Goal: Task Accomplishment & Management: Manage account settings

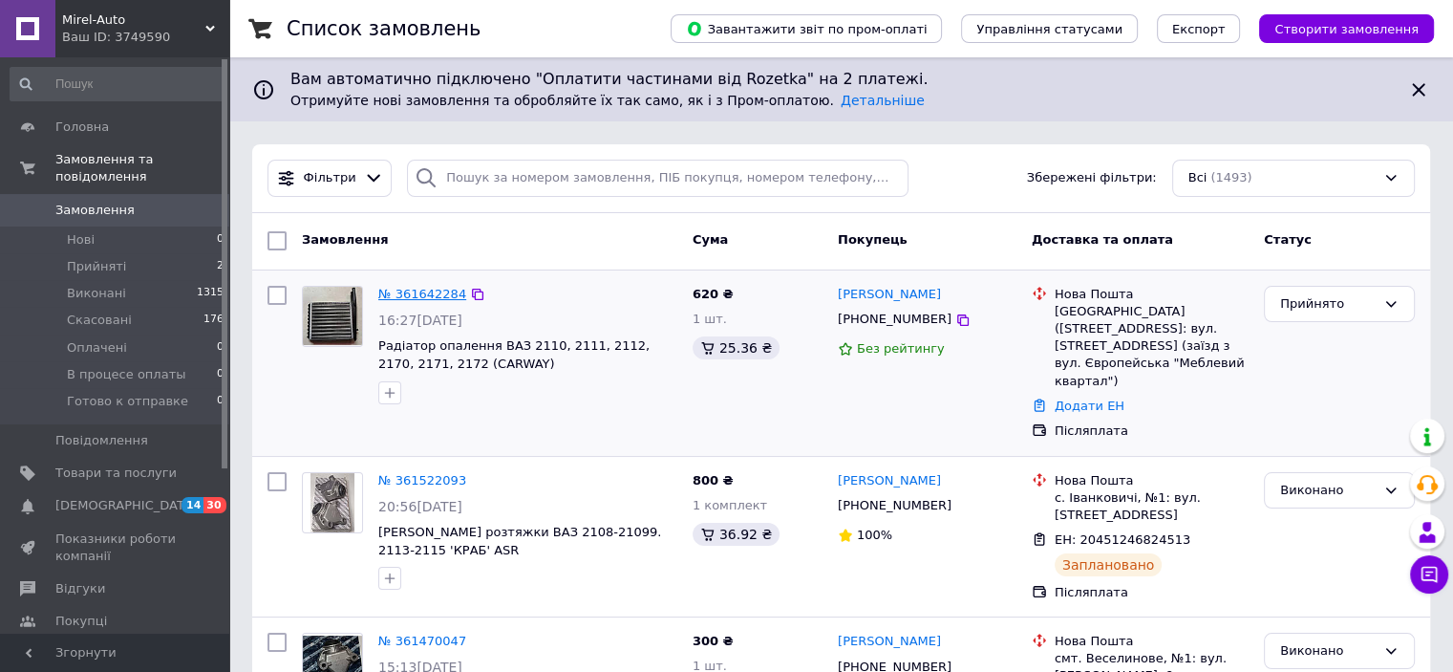
click at [420, 291] on link "№ 361642284" at bounding box center [422, 294] width 88 height 14
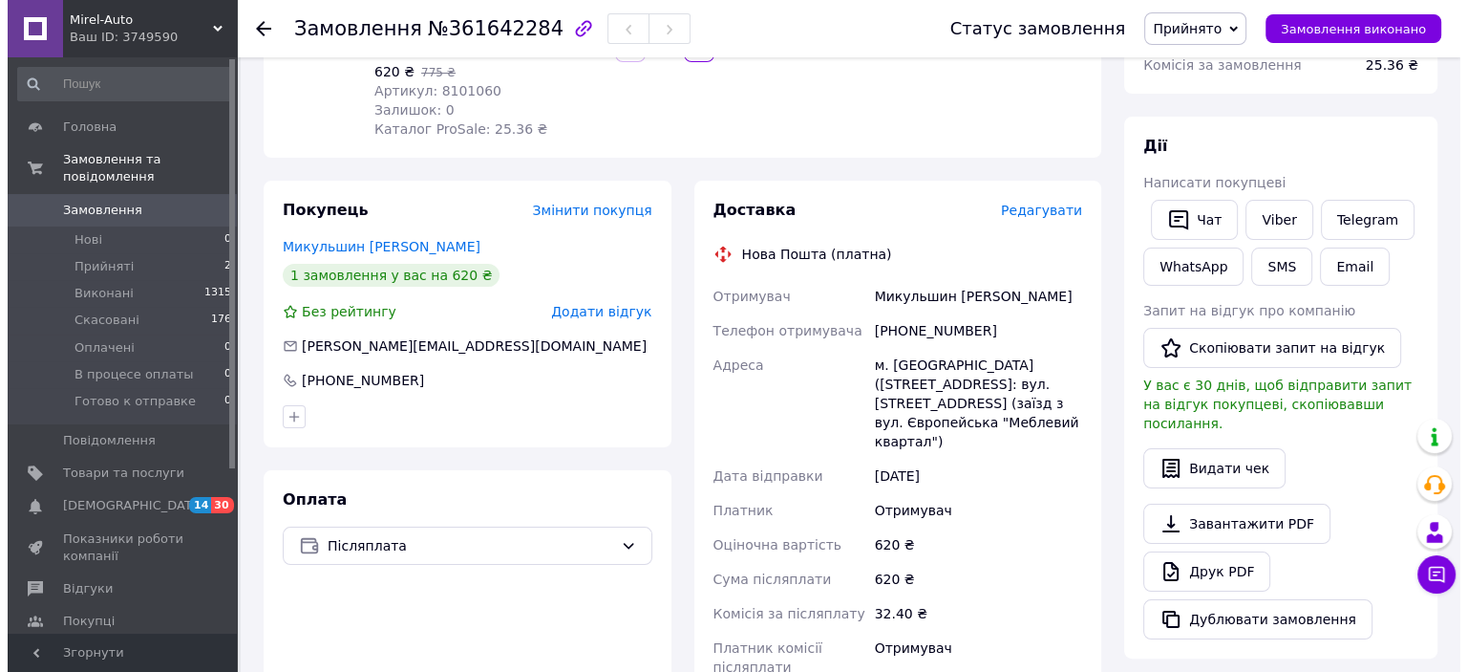
scroll to position [287, 0]
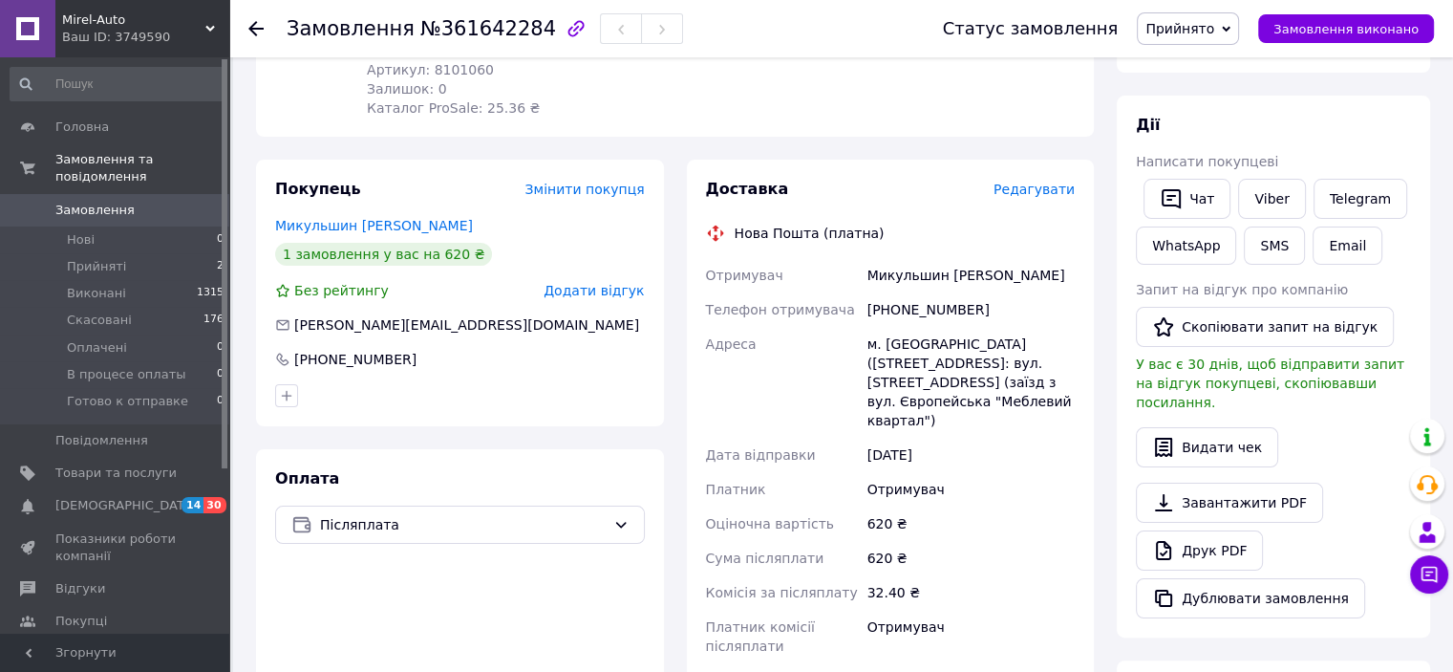
click at [1039, 181] on span "Редагувати" at bounding box center [1033, 188] width 81 height 15
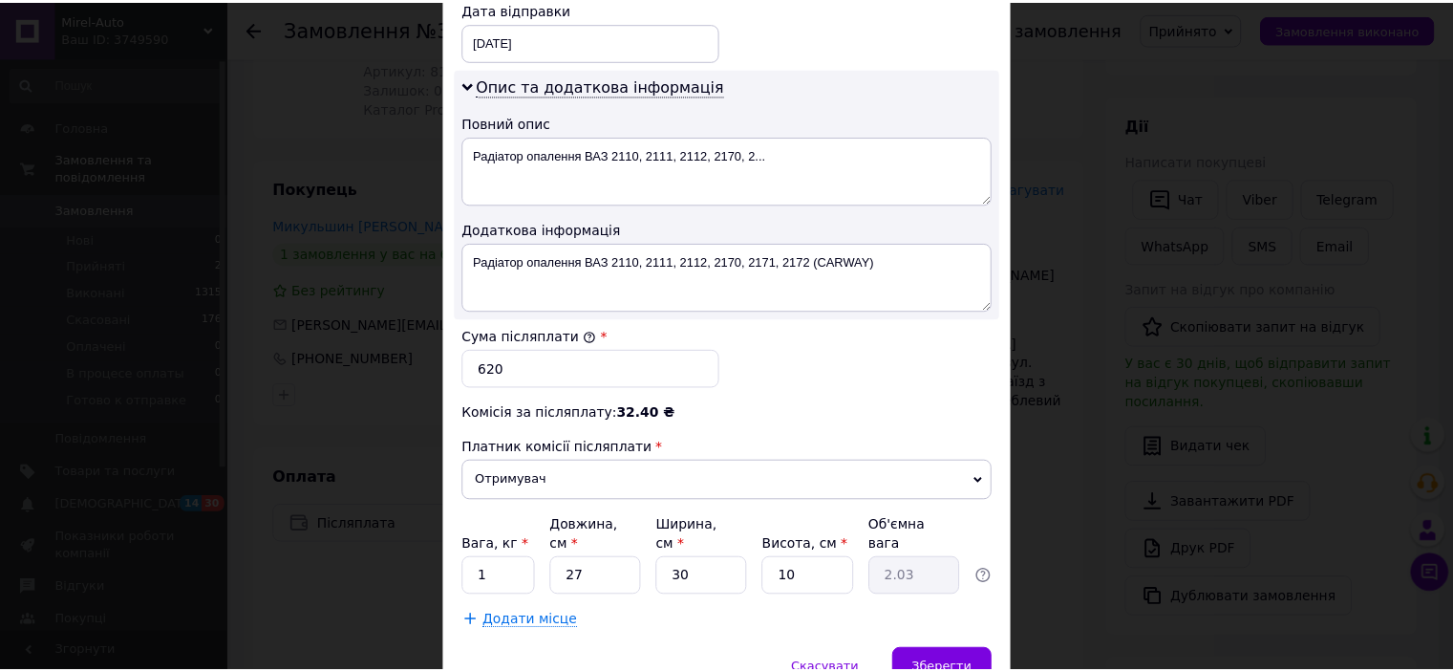
scroll to position [955, 0]
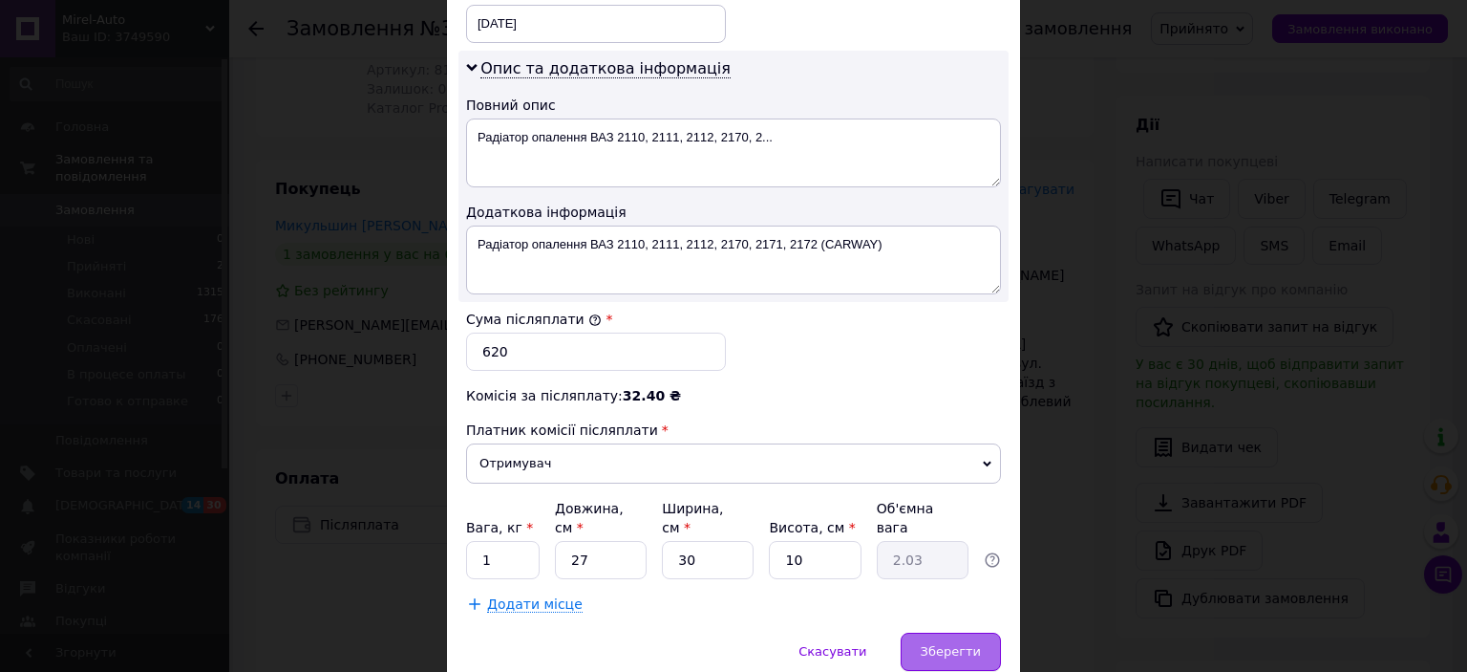
click at [929, 644] on span "Зберегти" at bounding box center [951, 651] width 60 height 14
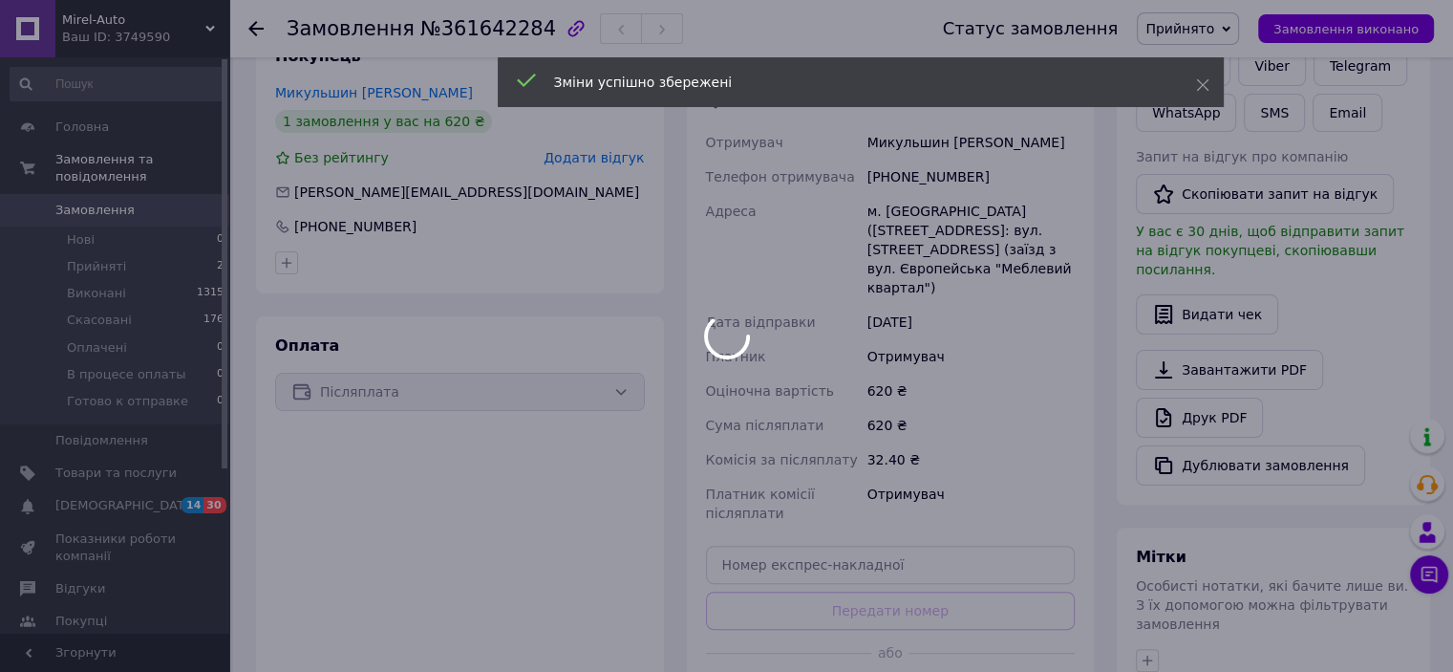
scroll to position [573, 0]
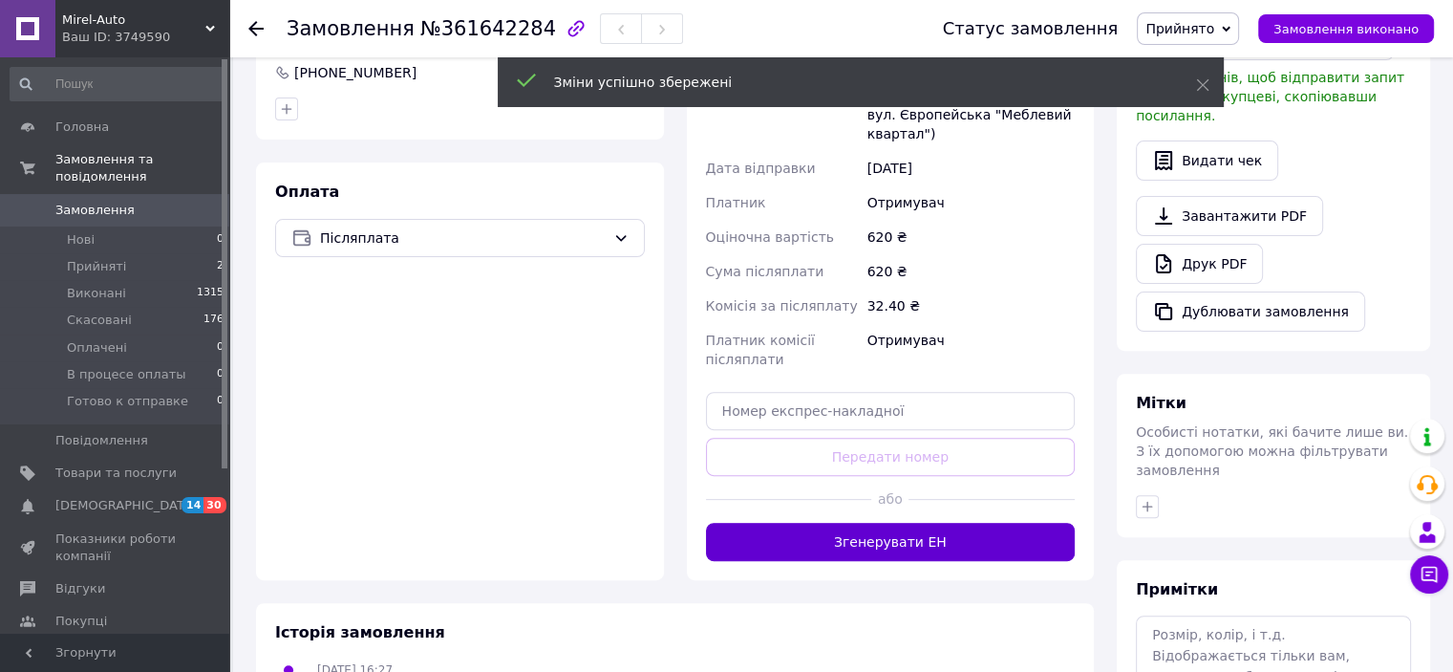
click at [875, 523] on button "Згенерувати ЕН" at bounding box center [891, 542] width 370 height 38
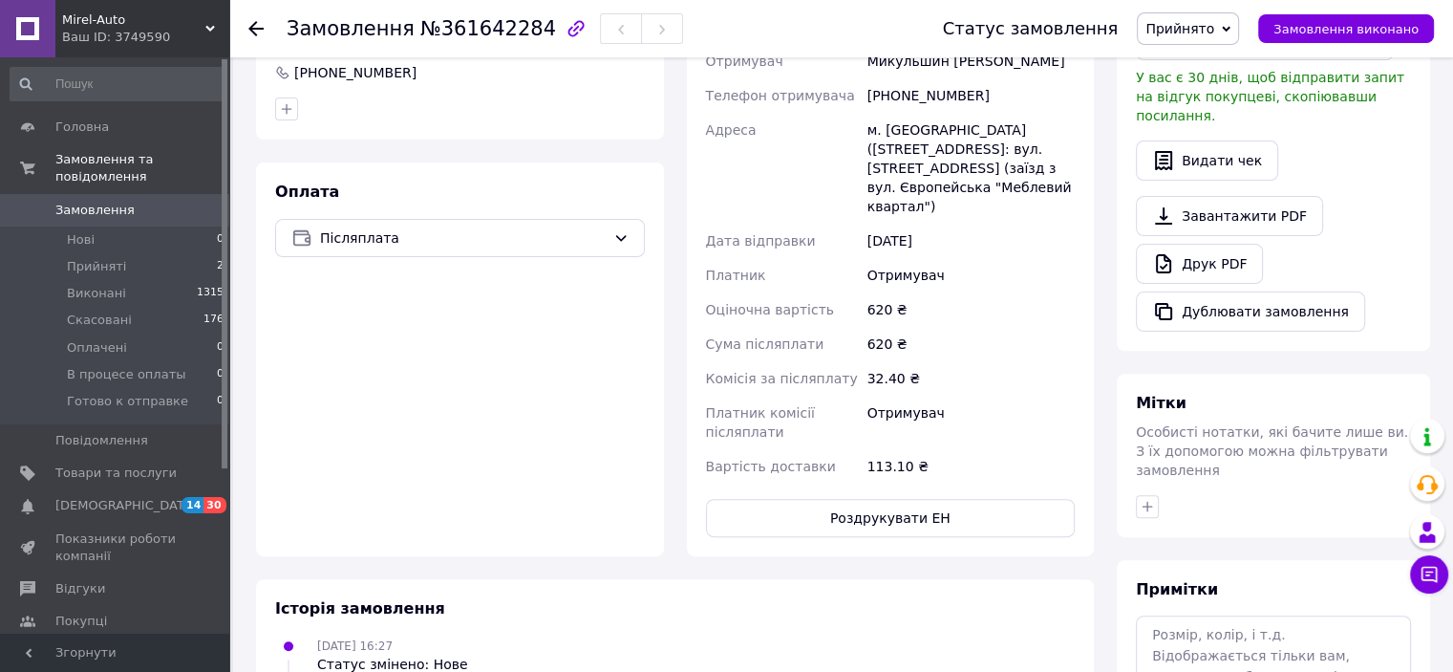
click at [881, 499] on button "Роздрукувати ЕН" at bounding box center [891, 518] width 370 height 38
click at [1314, 31] on span "Замовлення виконано" at bounding box center [1345, 29] width 145 height 14
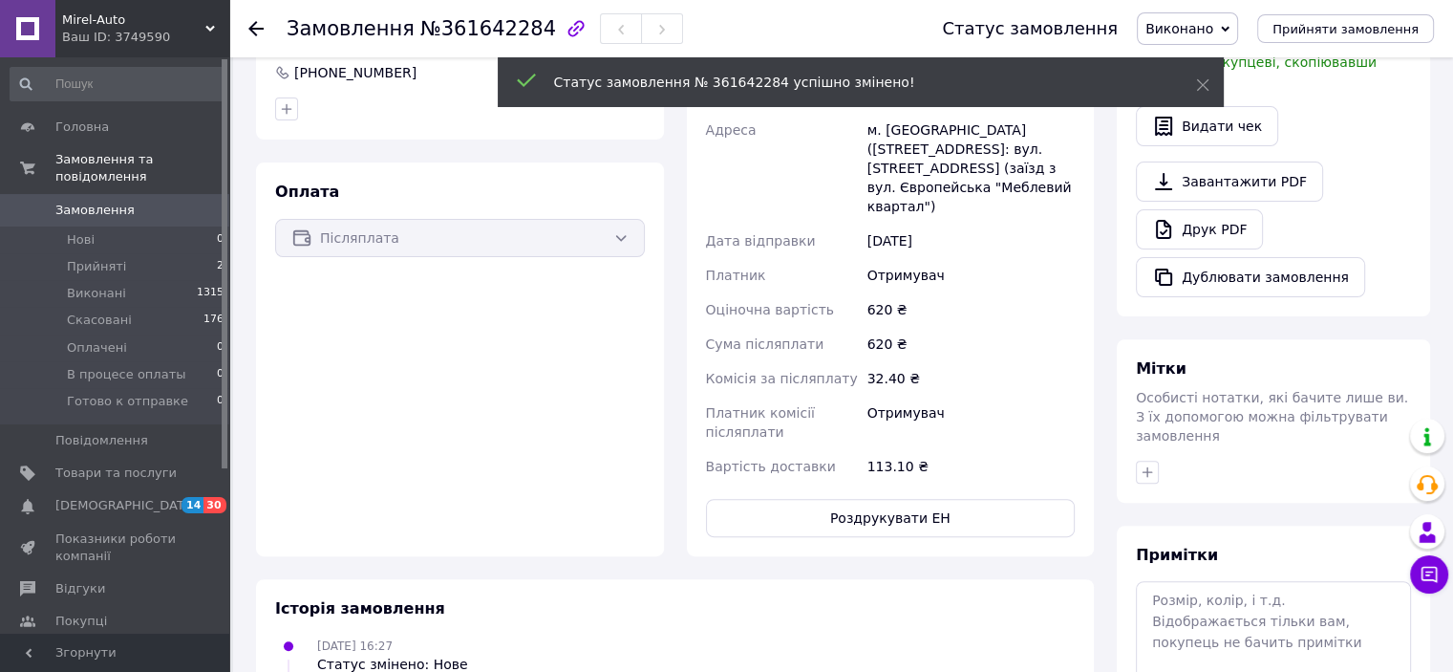
click at [253, 26] on icon at bounding box center [255, 28] width 15 height 15
